Goal: Task Accomplishment & Management: Manage account settings

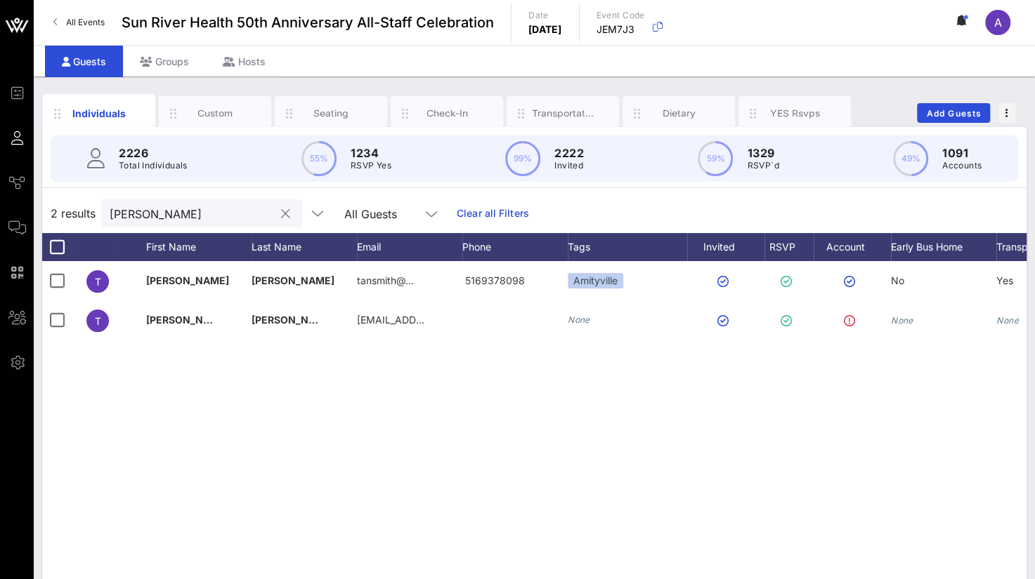
scroll to position [0, 110]
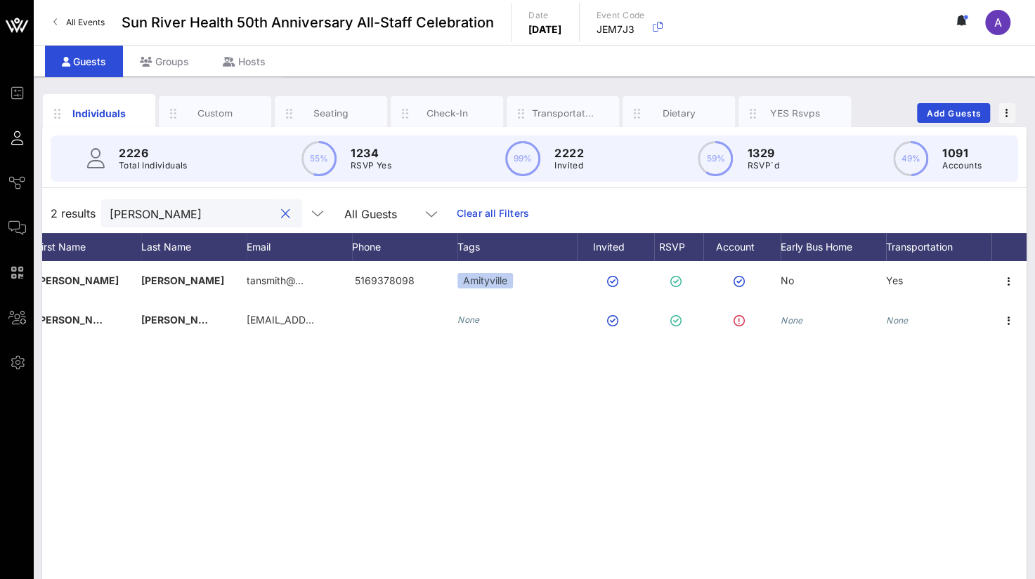
drag, startPoint x: 124, startPoint y: 210, endPoint x: 58, endPoint y: 210, distance: 66.0
click at [58, 210] on div "2 results [PERSON_NAME] All Guests Clear all Filters" at bounding box center [534, 213] width 984 height 39
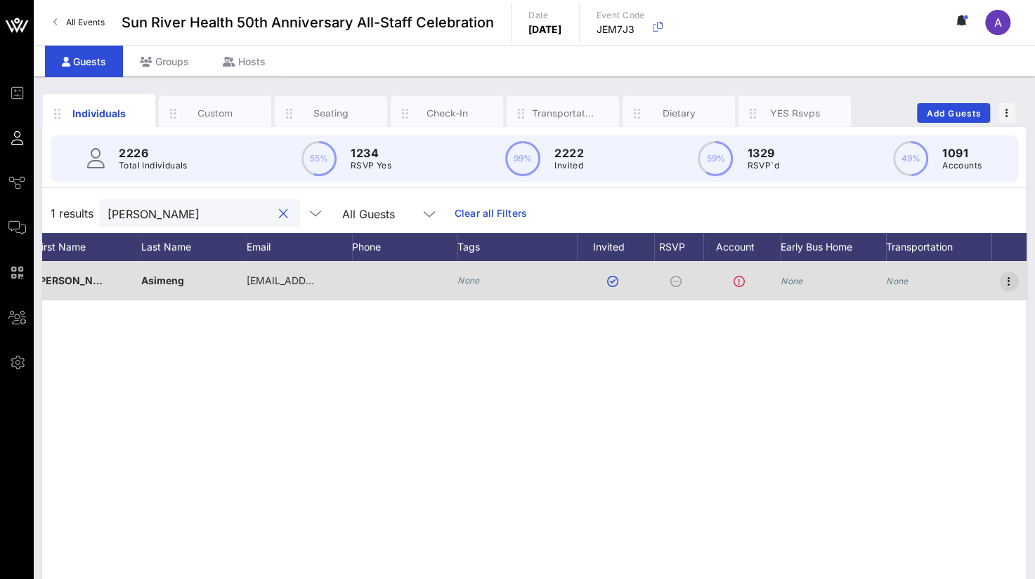
type input "[PERSON_NAME]"
click at [1011, 282] on icon "button" at bounding box center [1008, 281] width 17 height 17
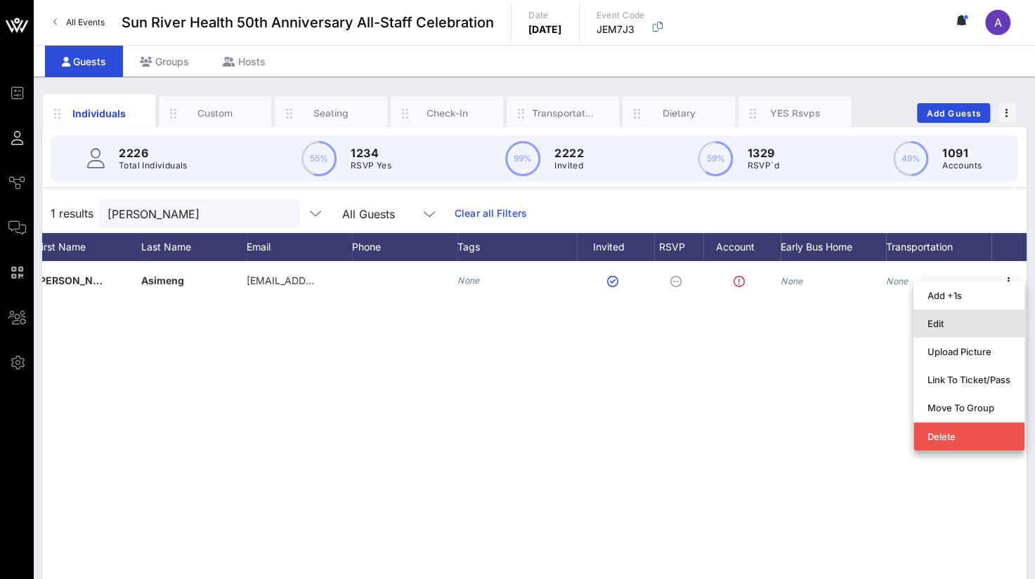
click at [933, 322] on div "Edit" at bounding box center [968, 323] width 83 height 11
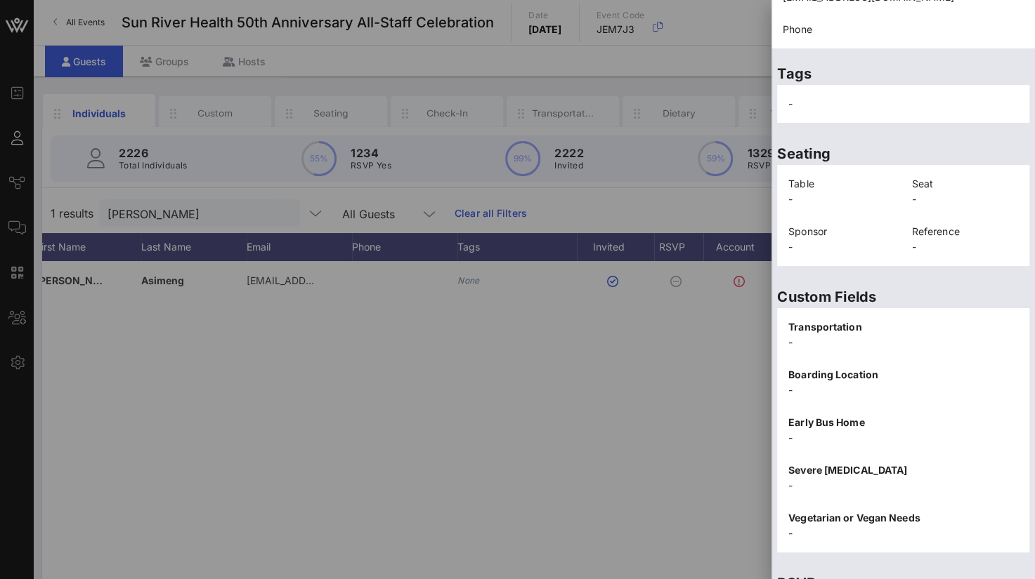
scroll to position [281, 0]
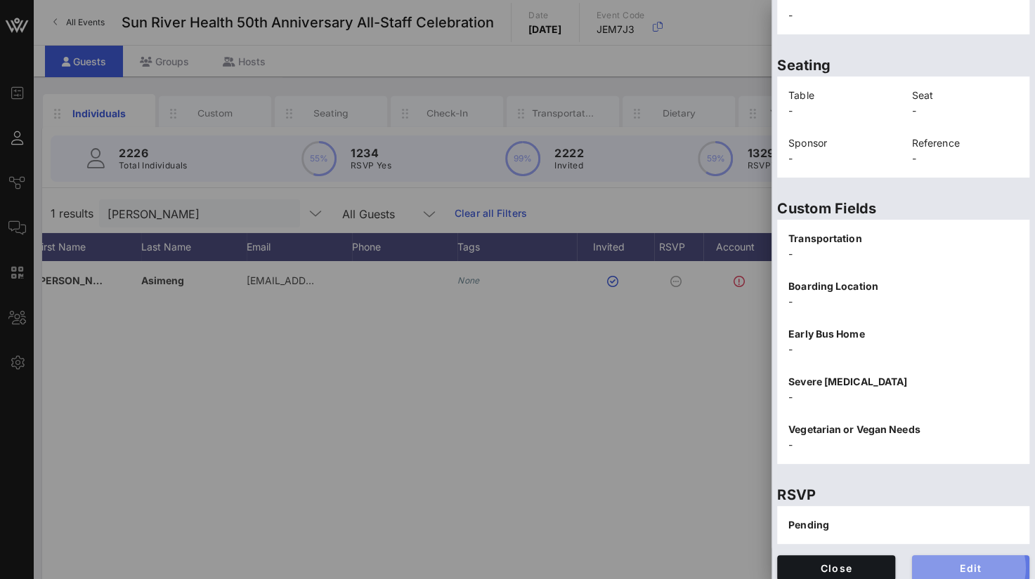
click at [929, 568] on span "Edit" at bounding box center [971, 569] width 96 height 12
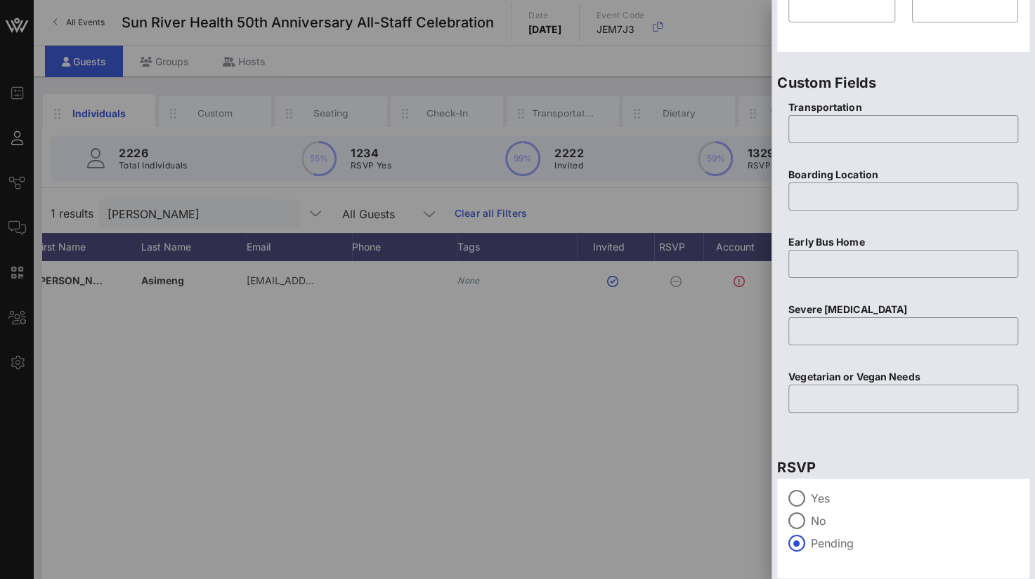
scroll to position [555, 0]
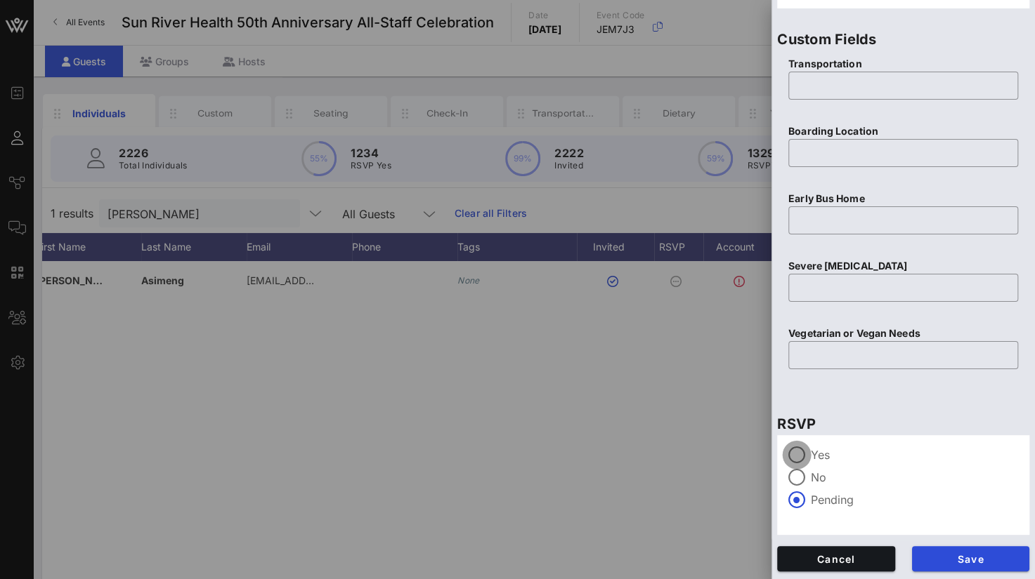
click at [801, 452] on div at bounding box center [797, 455] width 24 height 24
click at [802, 88] on input "text" at bounding box center [902, 85] width 213 height 22
type input "None"
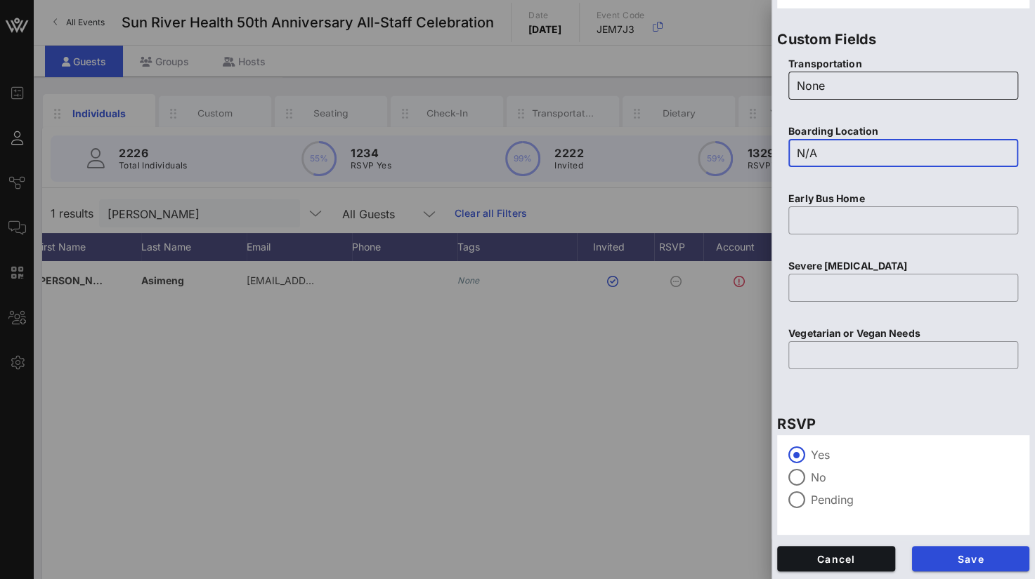
type input "N/A"
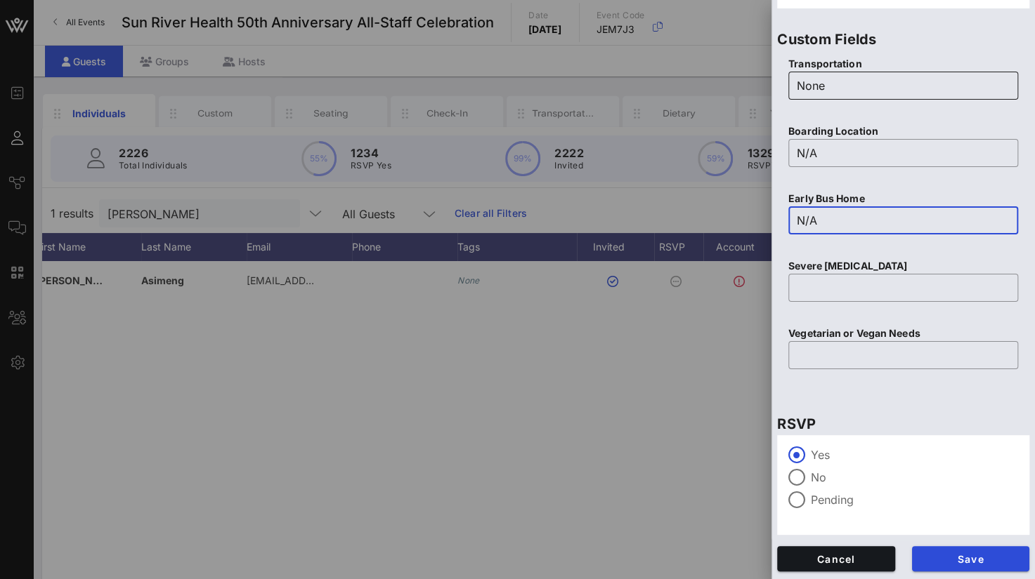
type input "N/A"
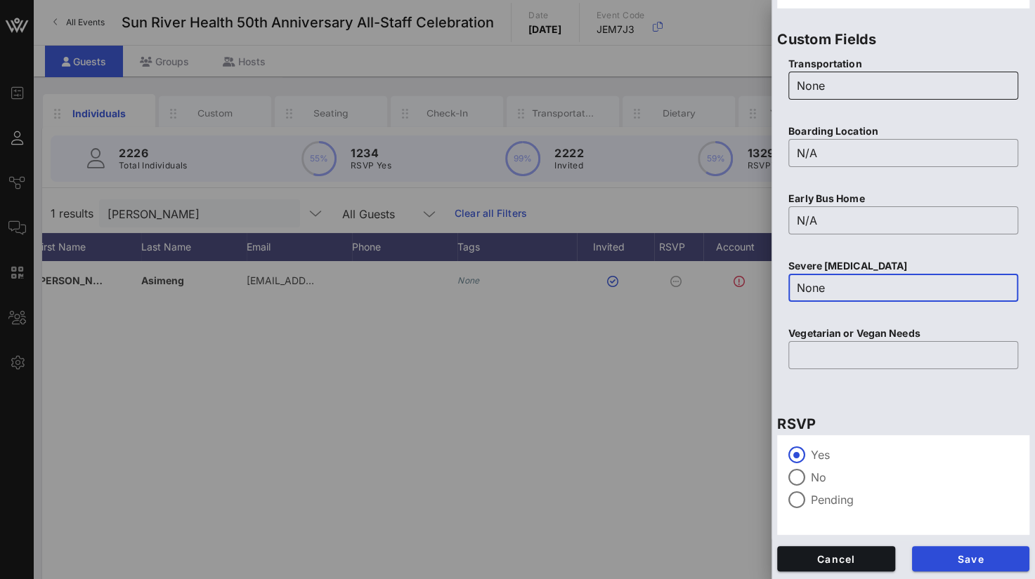
type input "None"
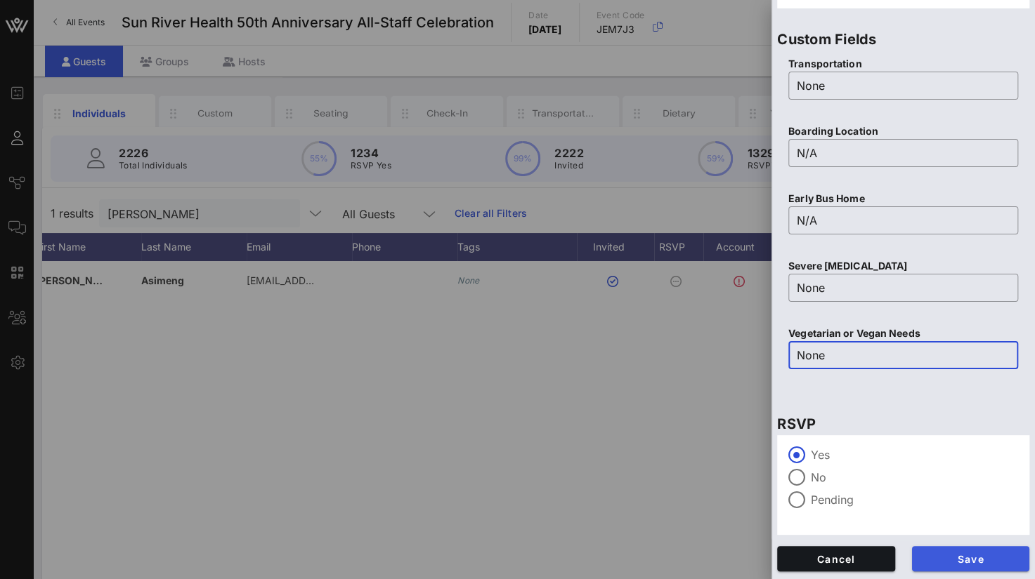
type input "None"
click at [948, 556] on span "Save" at bounding box center [971, 559] width 96 height 12
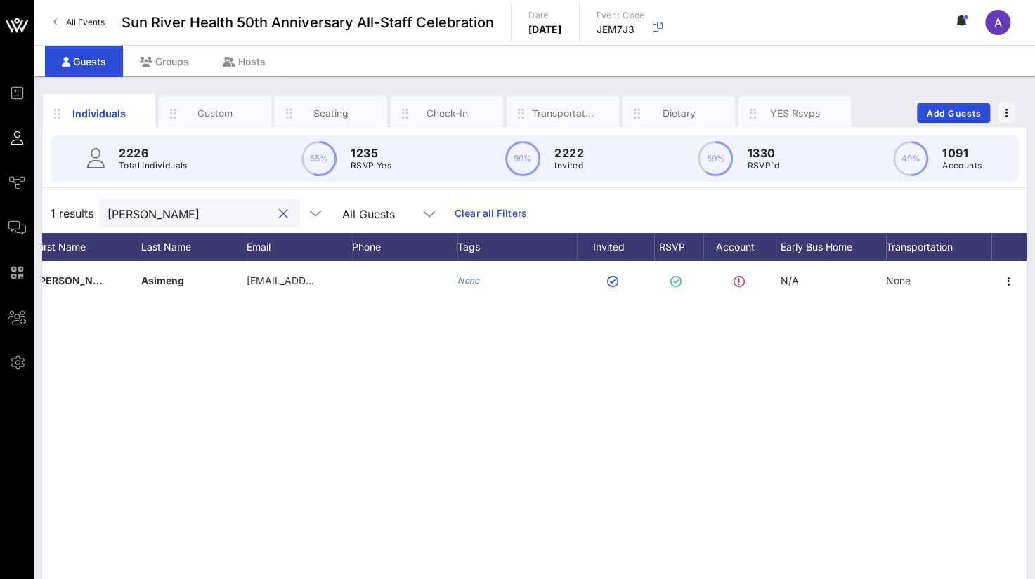
drag, startPoint x: 167, startPoint y: 219, endPoint x: 44, endPoint y: 210, distance: 123.3
click at [44, 210] on div "1 results [PERSON_NAME] a All Guests Clear all Filters" at bounding box center [534, 213] width 984 height 39
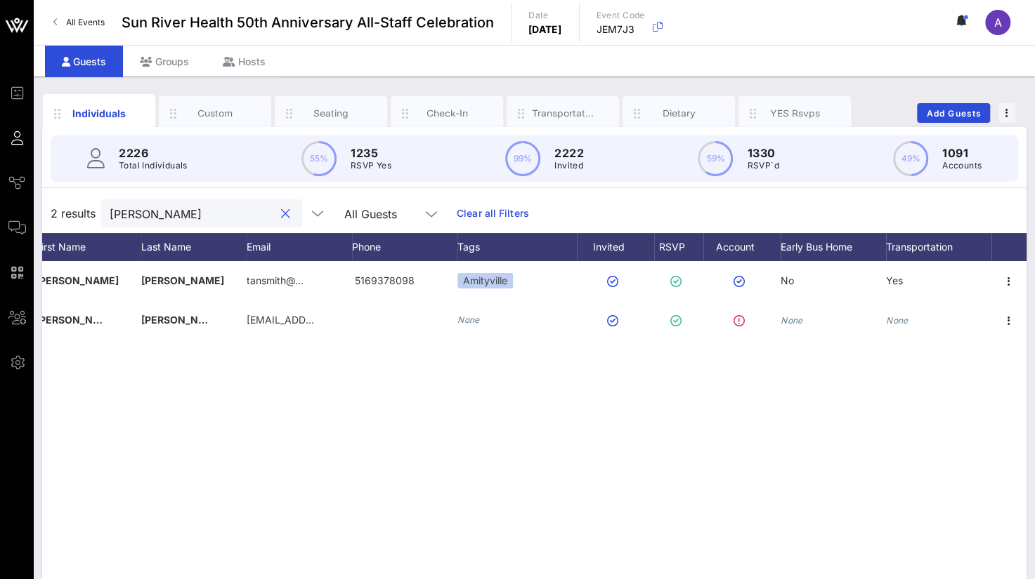
type input "[PERSON_NAME]"
